Goal: Information Seeking & Learning: Find specific page/section

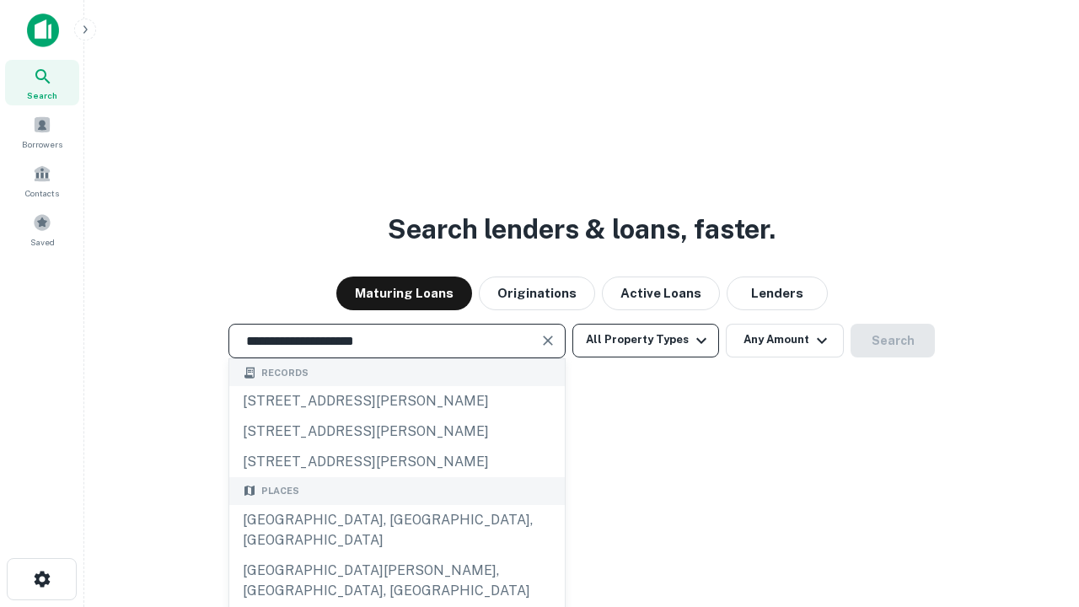
click at [396, 555] on div "[GEOGRAPHIC_DATA], [GEOGRAPHIC_DATA], [GEOGRAPHIC_DATA]" at bounding box center [396, 530] width 335 height 51
click at [646, 340] on button "All Property Types" at bounding box center [645, 341] width 147 height 34
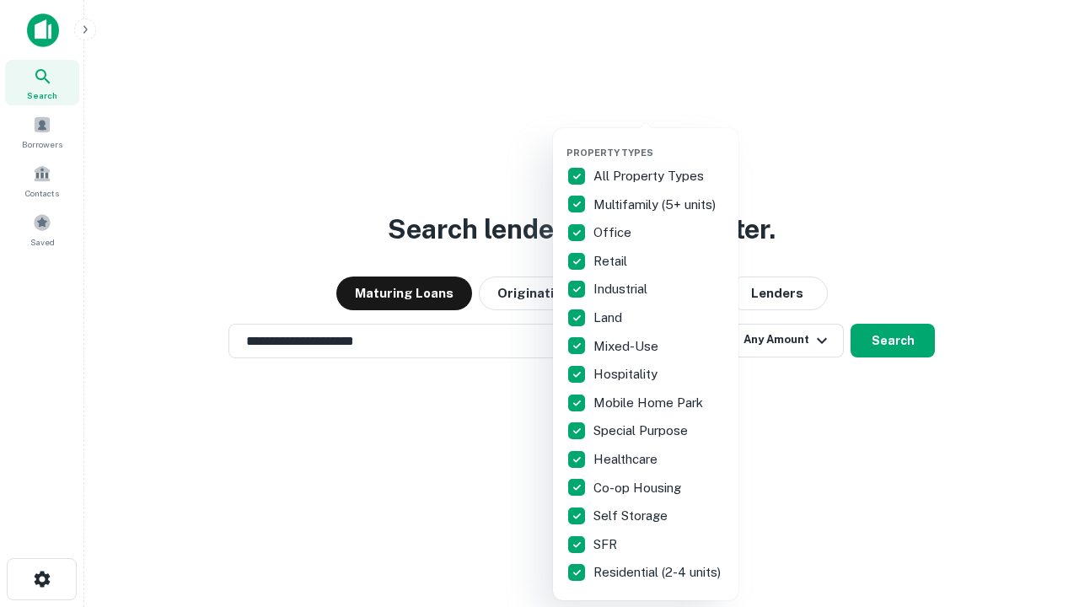
type input "**********"
click at [659, 142] on button "button" at bounding box center [658, 142] width 185 height 1
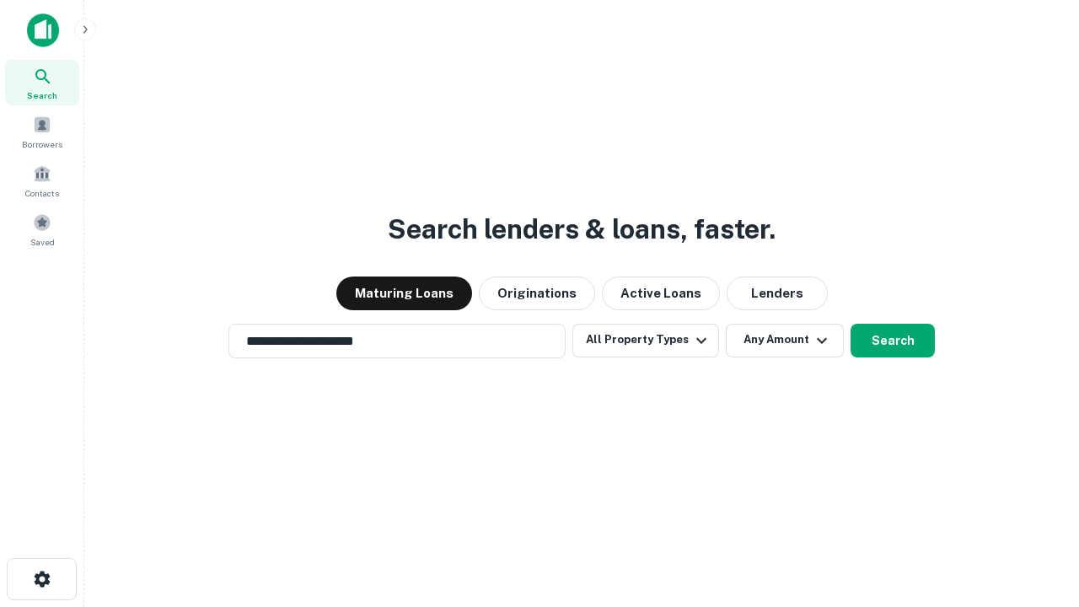
scroll to position [10, 203]
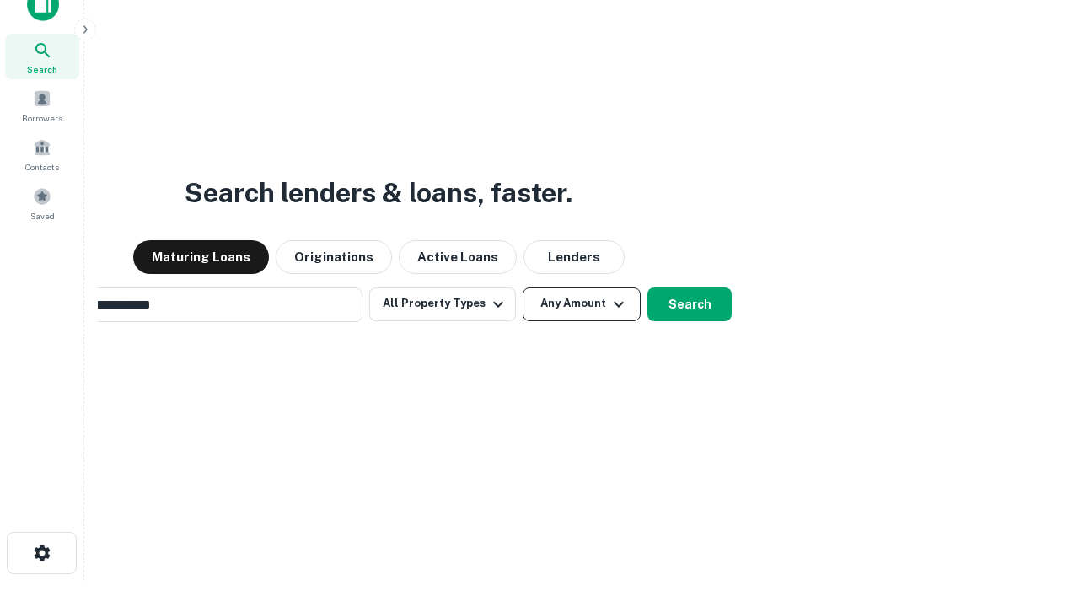
click at [523, 287] on button "Any Amount" at bounding box center [582, 304] width 118 height 34
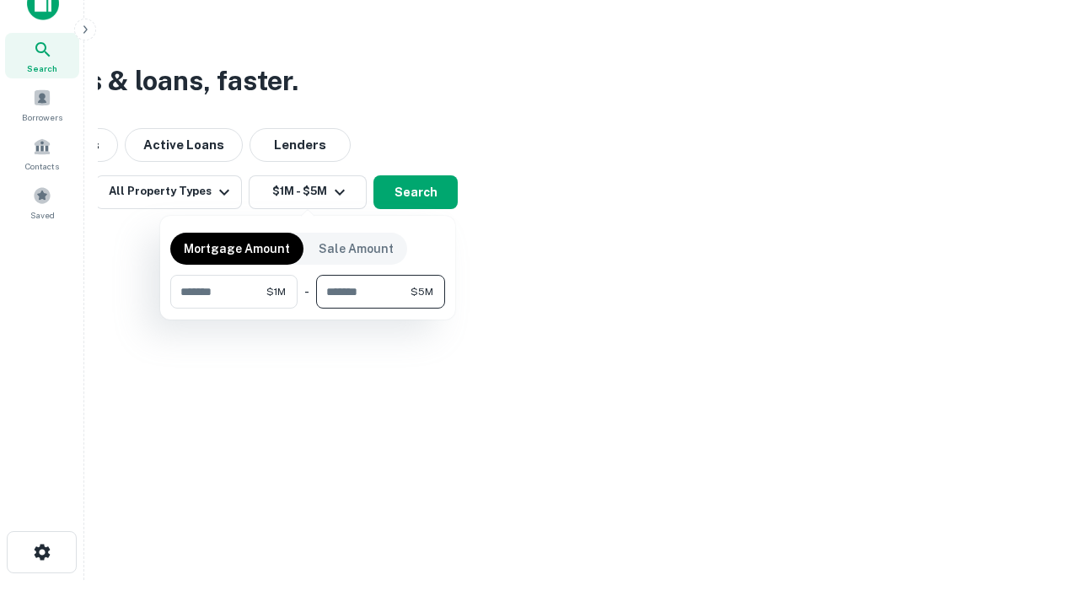
type input "*******"
click at [308, 308] on button "button" at bounding box center [307, 308] width 275 height 1
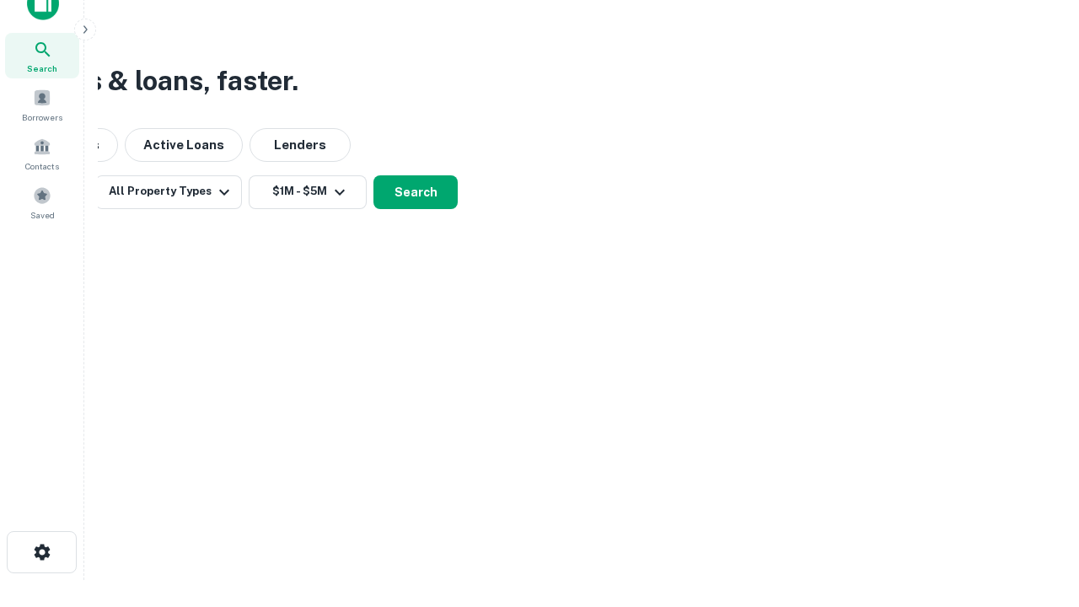
scroll to position [10, 311]
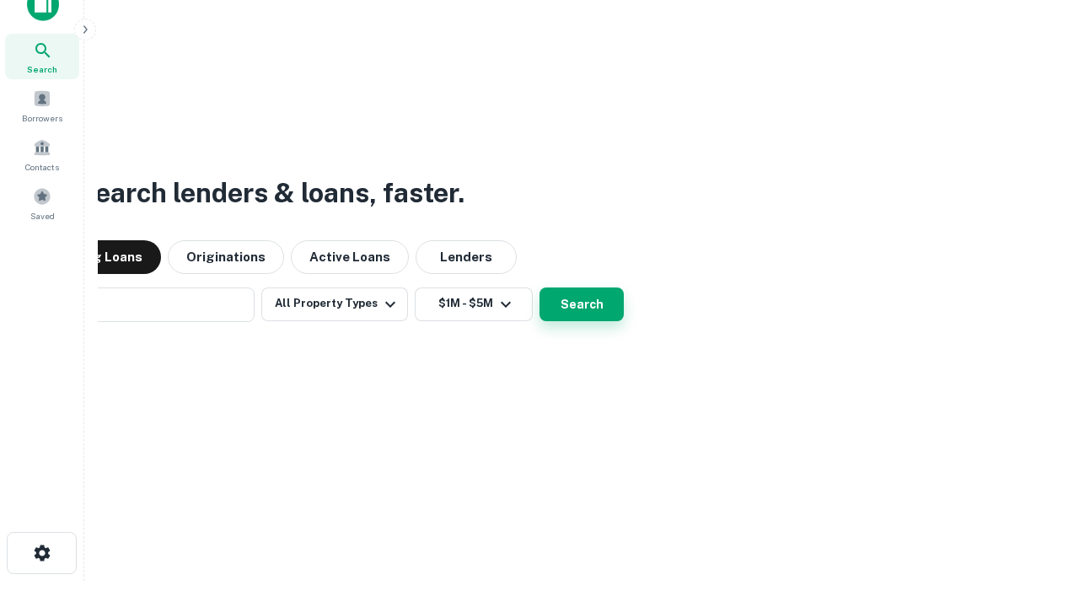
click at [539, 287] on button "Search" at bounding box center [581, 304] width 84 height 34
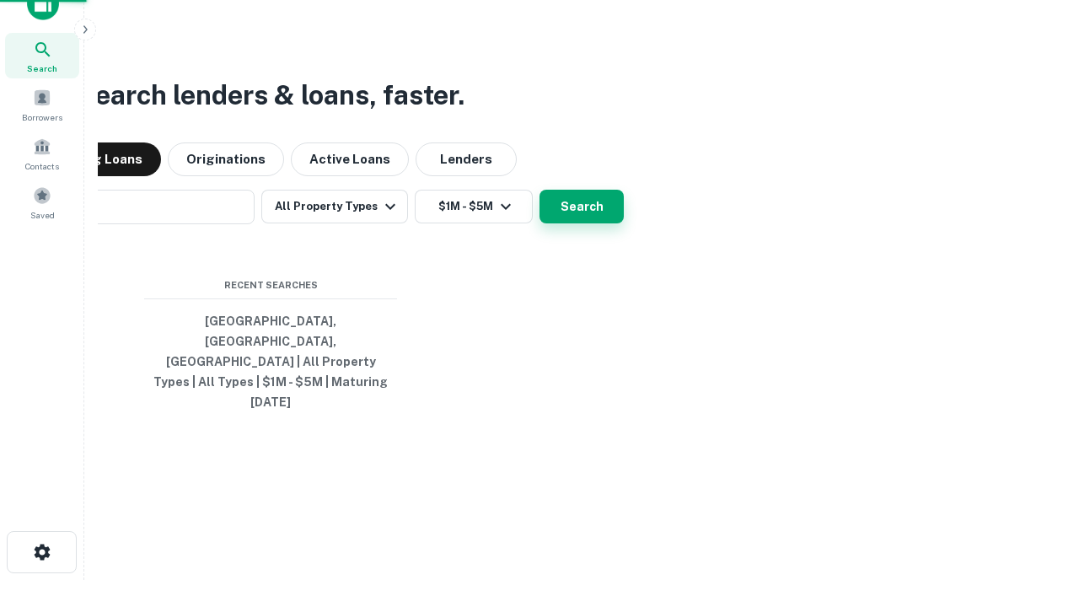
scroll to position [45, 477]
